Goal: Information Seeking & Learning: Learn about a topic

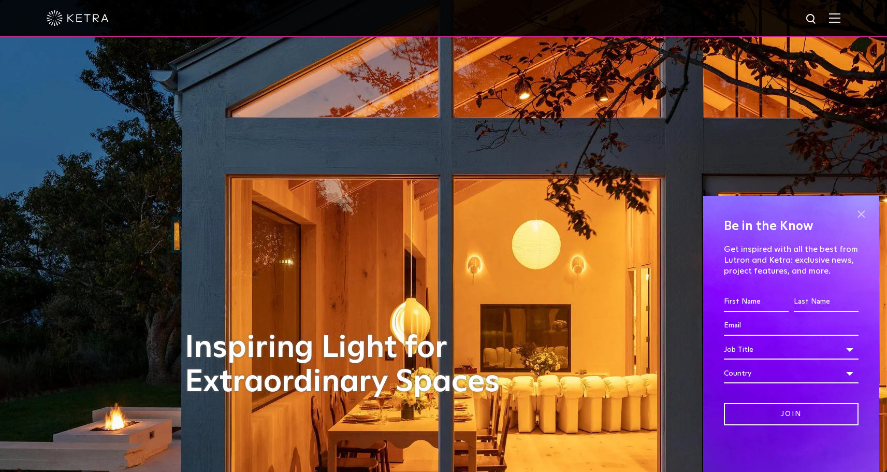
click at [864, 213] on span at bounding box center [861, 214] width 16 height 16
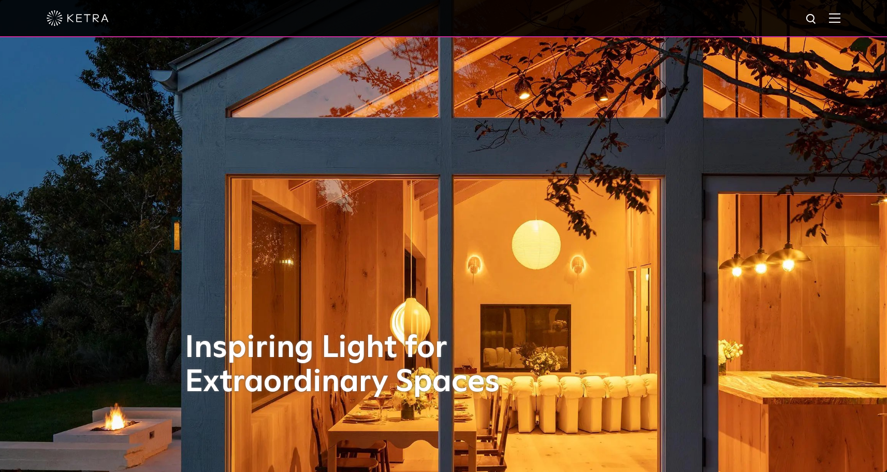
click at [840, 18] on img at bounding box center [834, 18] width 11 height 10
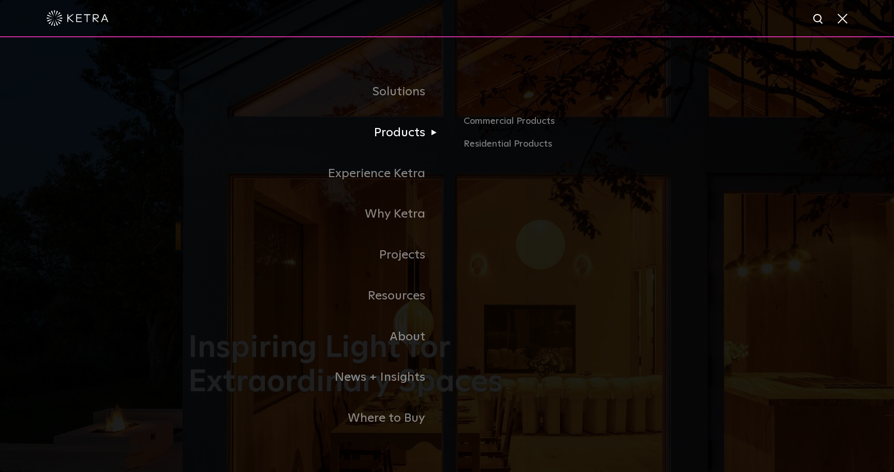
click at [413, 136] on link "Products" at bounding box center [317, 132] width 259 height 41
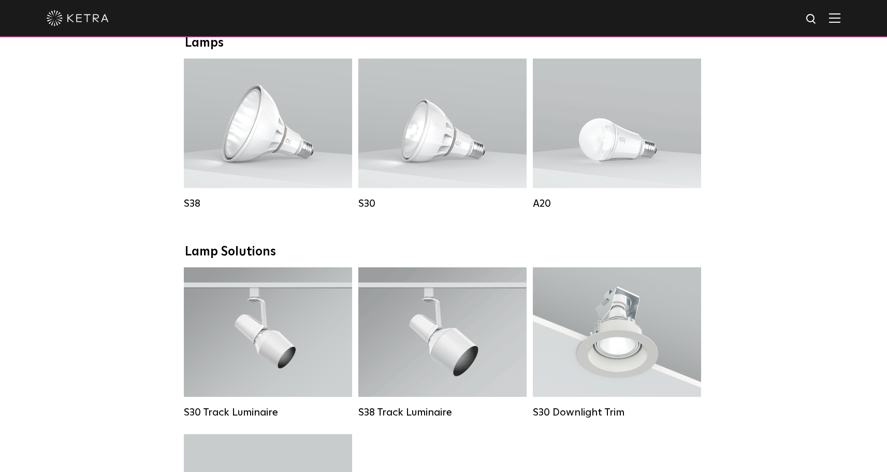
scroll to position [798, 0]
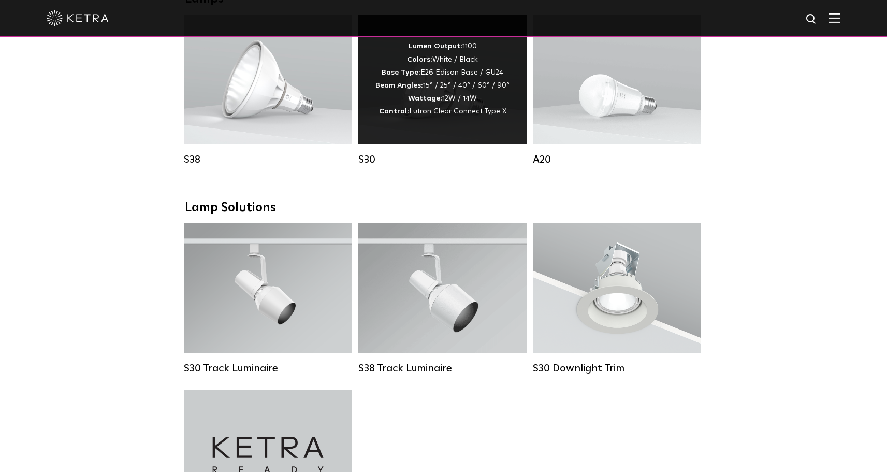
click at [464, 89] on div "Lumen Output: 1100 Colors: White / Black Base Type: E26 Edison Base / GU24 Beam…" at bounding box center [442, 79] width 134 height 78
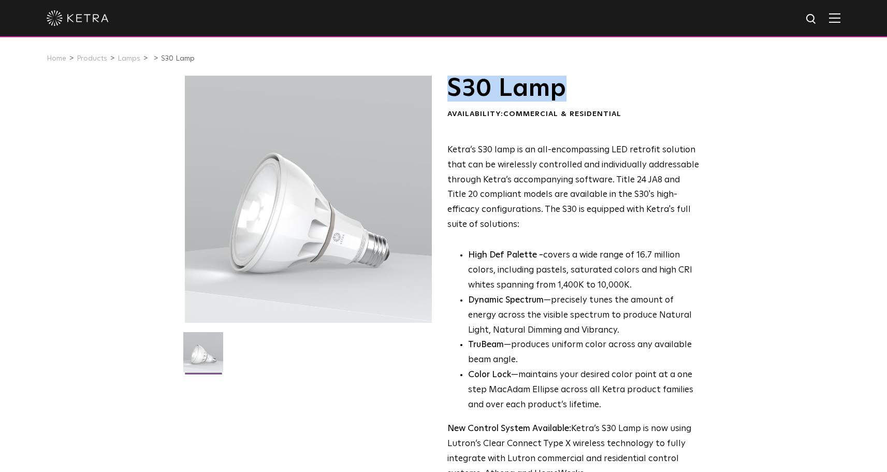
drag, startPoint x: 449, startPoint y: 87, endPoint x: 567, endPoint y: 92, distance: 118.1
click at [567, 92] on h1 "S30 Lamp" at bounding box center [573, 89] width 252 height 26
copy h1 "S30 Lamp"
